Goal: Communication & Community: Answer question/provide support

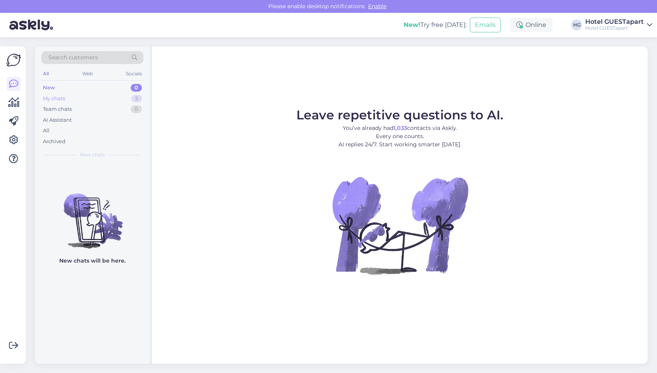
click at [60, 95] on div "My chats" at bounding box center [54, 99] width 22 height 8
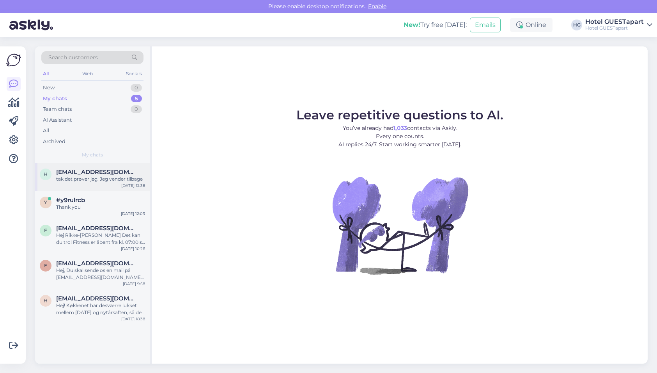
click at [92, 174] on span "[EMAIL_ADDRESS][DOMAIN_NAME]" at bounding box center [96, 172] width 81 height 7
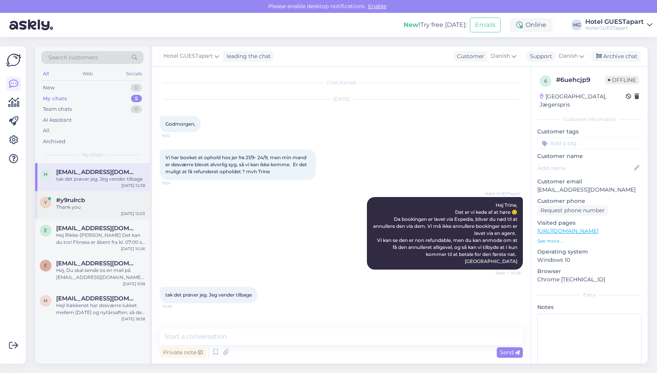
click at [100, 201] on div "#y9rulrcb" at bounding box center [100, 200] width 89 height 7
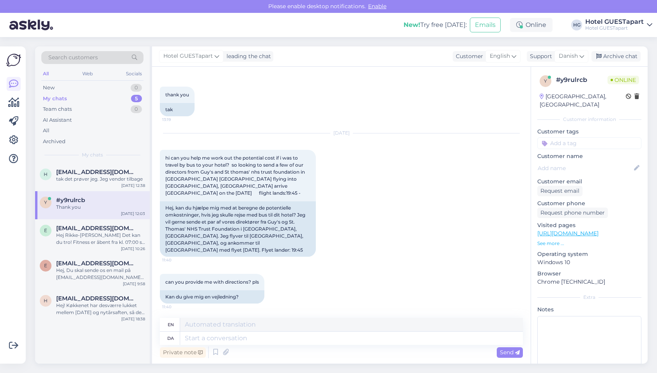
scroll to position [475, 0]
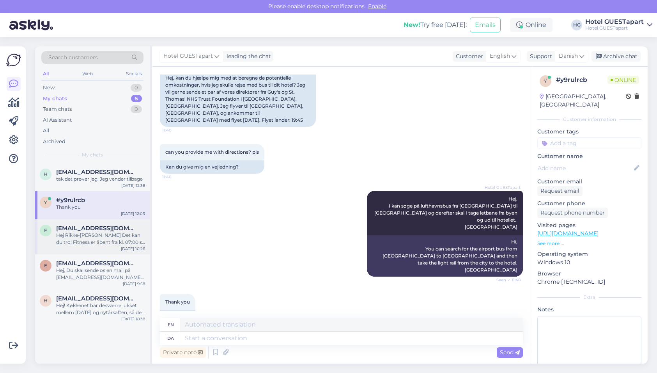
click at [80, 233] on div "Hej Rikke-[PERSON_NAME] Det kan du tro! Fitness er åbent fra kl. 07:00 så du er…" at bounding box center [100, 239] width 89 height 14
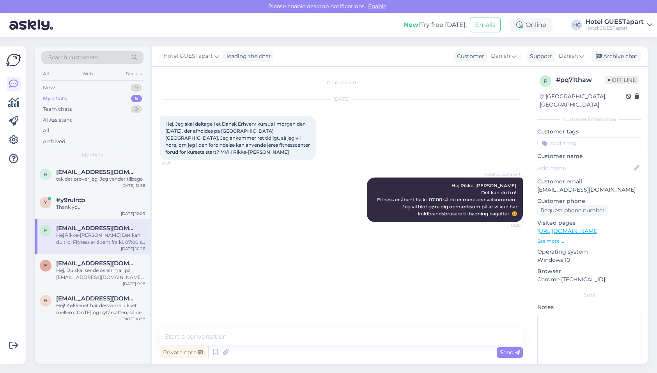
scroll to position [0, 0]
click at [85, 197] on span "#y9rulrcb" at bounding box center [70, 200] width 29 height 7
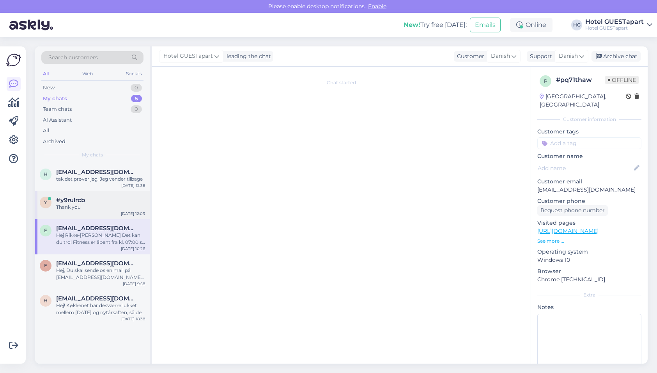
scroll to position [475, 0]
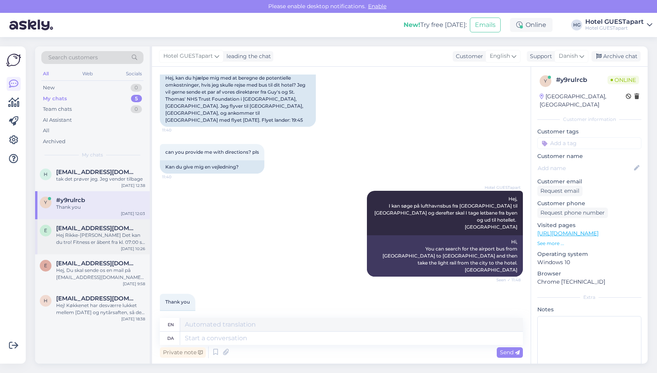
click at [85, 245] on div "Hej Rikke-Louise Det kan du tro! Fitness er åbent fra kl. 07:00 så du er mere e…" at bounding box center [100, 239] width 89 height 14
